Goal: Communication & Community: Share content

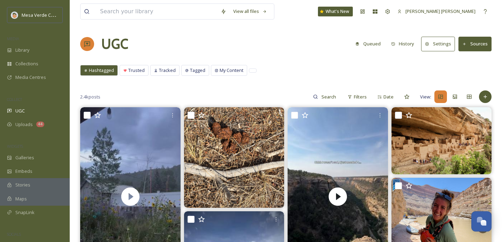
click at [370, 48] on button "Queued" at bounding box center [368, 44] width 32 height 14
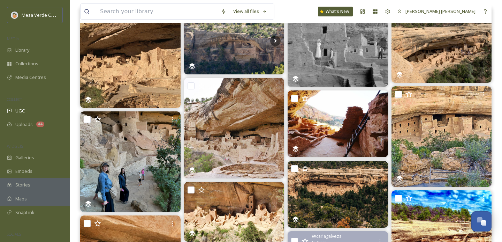
scroll to position [85, 0]
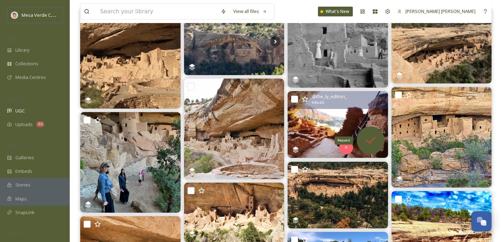
click at [373, 135] on icon at bounding box center [371, 140] width 14 height 14
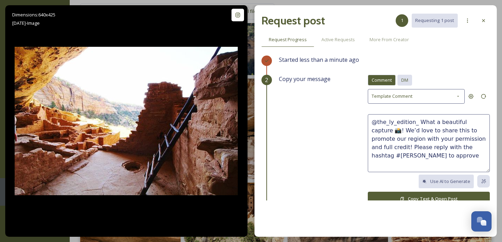
click at [408, 77] on span "DM" at bounding box center [404, 80] width 7 height 7
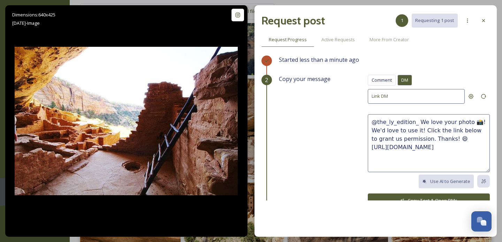
click at [473, 122] on textarea "@the_ly_edition_ We love your photo 📸! We'd love to use it! Click the link belo…" at bounding box center [429, 143] width 122 height 58
click at [482, 131] on textarea "@the_ly_edition_ This is a super cool photo, you have a great eye🤩! We'd love t…" at bounding box center [429, 143] width 122 height 58
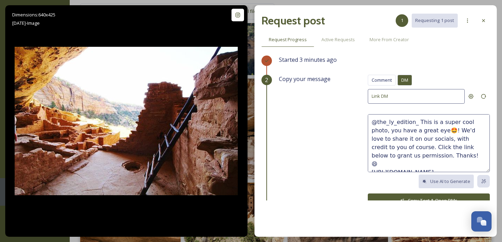
drag, startPoint x: 392, startPoint y: 155, endPoint x: 370, endPoint y: 147, distance: 23.3
click at [370, 147] on textarea "@the_ly_edition_ This is a super cool photo, you have a great eye🤩! We'd love t…" at bounding box center [429, 143] width 122 height 58
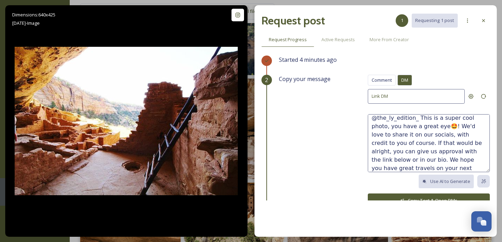
click at [405, 167] on textarea "@the_ly_edition_ This is a super cool photo, you have a great eye🤩! We'd love t…" at bounding box center [429, 143] width 122 height 58
click at [427, 145] on textarea "@the_ly_edition_ This is a super cool photo, you have a great eye🤩! We'd love t…" at bounding box center [429, 143] width 122 height 58
click at [400, 167] on textarea "@the_ly_edition_ This is a super cool photo, you have a great eye🤩! We'd love t…" at bounding box center [429, 143] width 122 height 58
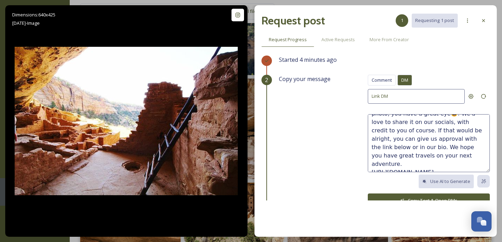
type textarea "@the_ly_edition_ This is a super cool photo, you have a great eye🤩! We'd love t…"
click at [408, 195] on button "Copy Text & Open DMs" at bounding box center [429, 200] width 122 height 14
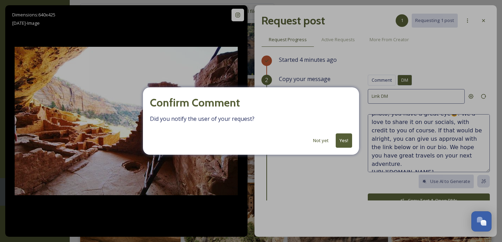
click at [317, 140] on button "Not yet" at bounding box center [321, 141] width 23 height 14
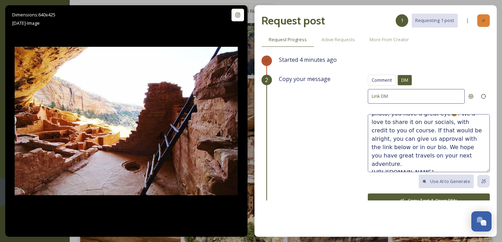
click at [485, 19] on icon at bounding box center [484, 21] width 6 height 6
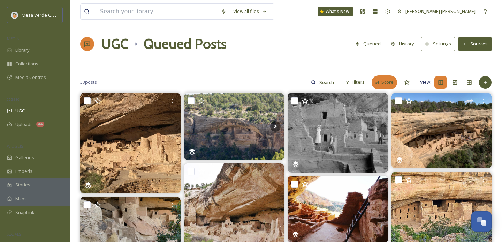
click at [382, 84] on div "Score" at bounding box center [384, 82] width 25 height 14
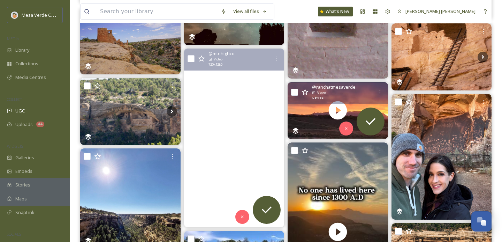
scroll to position [149, 0]
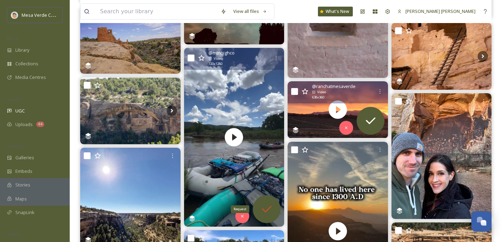
click at [265, 210] on icon at bounding box center [267, 209] width 14 height 14
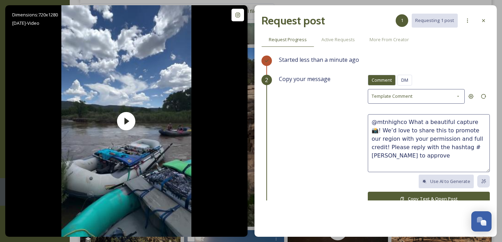
drag, startPoint x: 400, startPoint y: 154, endPoint x: 406, endPoint y: 122, distance: 32.3
click at [406, 122] on textarea "@mtnhighco What a beautiful capture 📸! We’d love to share this to promote our r…" at bounding box center [429, 143] width 122 height 58
click at [408, 153] on textarea "@mtnhighco What a beautiful capture 📸! We’d love to share this to promote our r…" at bounding box center [429, 143] width 122 height 58
click at [406, 80] on span "DM" at bounding box center [404, 80] width 7 height 7
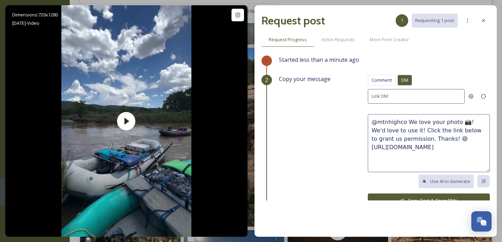
drag, startPoint x: 428, startPoint y: 138, endPoint x: 406, endPoint y: 124, distance: 26.3
click at [406, 124] on textarea "@mtnhighco We love your photo 📸! We'd love to use it! Click the link below to g…" at bounding box center [429, 143] width 122 height 58
click at [405, 128] on textarea "@mtnhighco This is such a cool video, we hope y'all ahd fun on the water! [URL]…" at bounding box center [429, 143] width 122 height 58
click at [461, 129] on textarea "@mtnhighco This is such a cool video, we hope y'all had fun on the water! [URL]…" at bounding box center [429, 143] width 122 height 58
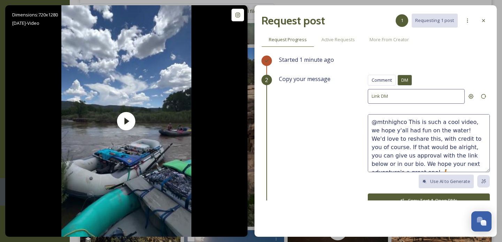
scroll to position [8, 0]
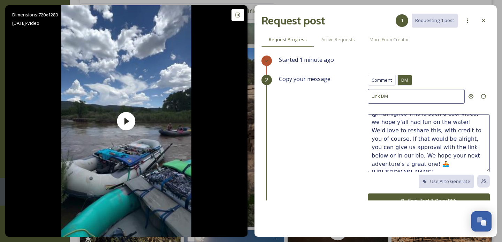
type textarea "@mtnhighco This is such a cool video, we hope y'all had fun on the water! We'd …"
click at [445, 196] on button "Copy Text & Open DMs" at bounding box center [429, 200] width 122 height 14
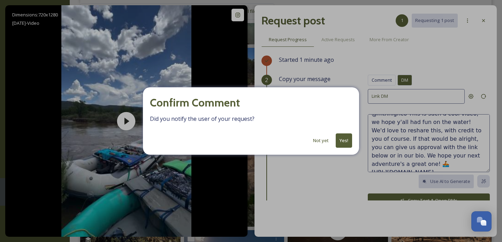
click at [343, 142] on button "Yes!" at bounding box center [344, 140] width 16 height 14
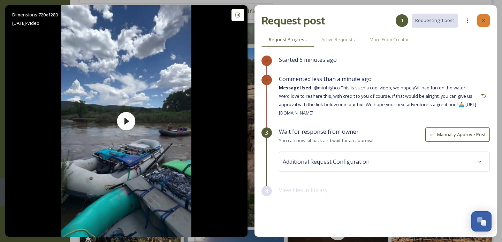
click at [487, 18] on div at bounding box center [483, 20] width 13 height 13
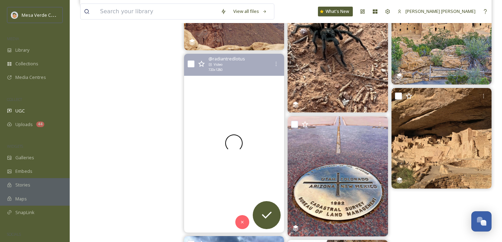
scroll to position [717, 0]
